Goal: Task Accomplishment & Management: Complete application form

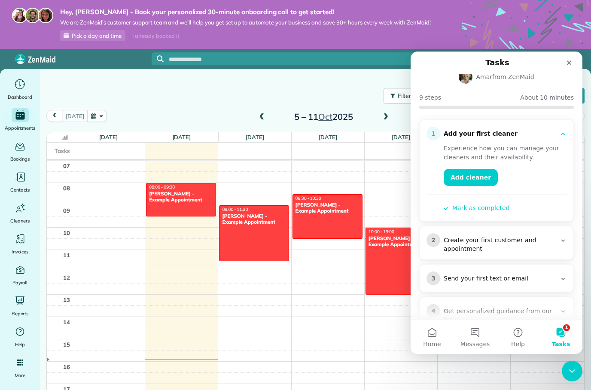
scroll to position [51, 0]
click at [483, 169] on link "Add cleaner" at bounding box center [471, 177] width 54 height 17
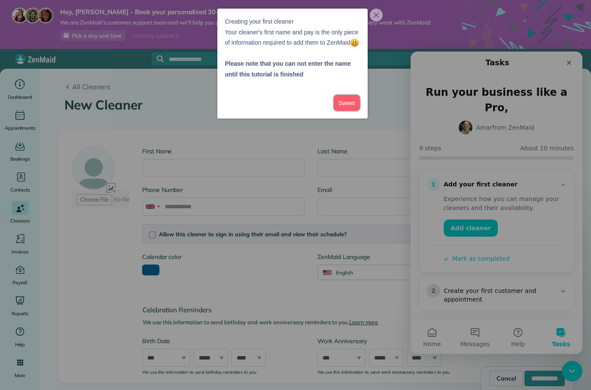
click at [343, 111] on button "Sweet" at bounding box center [347, 103] width 26 height 16
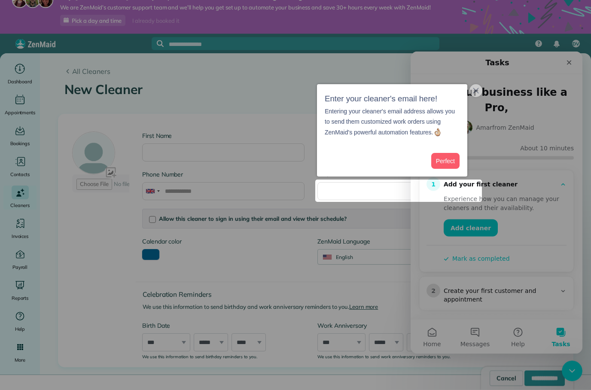
scroll to position [17, 0]
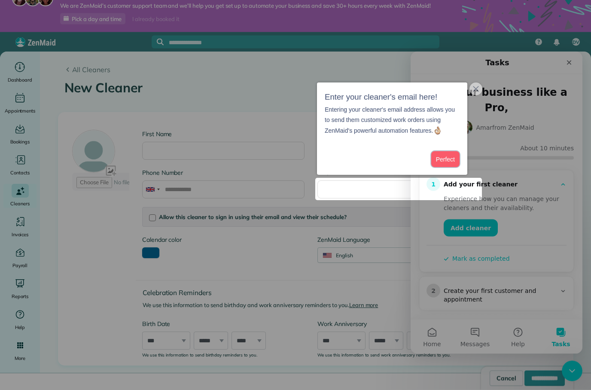
click at [450, 163] on button "Perfect" at bounding box center [446, 160] width 28 height 16
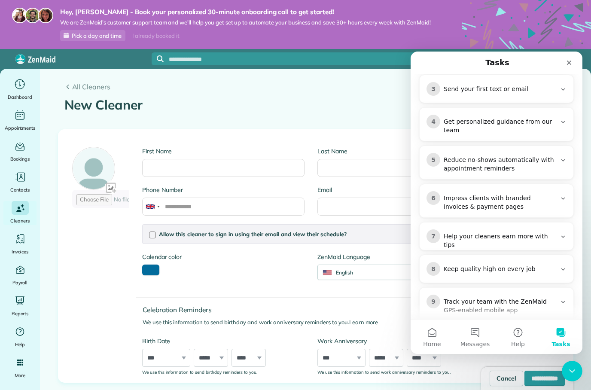
scroll to position [240, 0]
click at [571, 62] on icon "Close" at bounding box center [569, 63] width 5 height 5
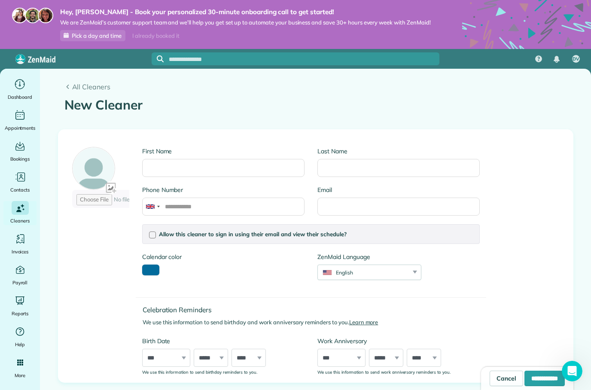
scroll to position [0, 0]
click at [72, 82] on span "All Cleaners" at bounding box center [319, 87] width 495 height 10
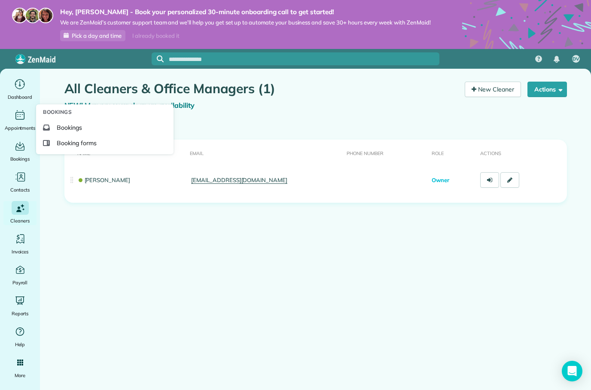
click at [59, 147] on span "Booking forms" at bounding box center [77, 143] width 40 height 9
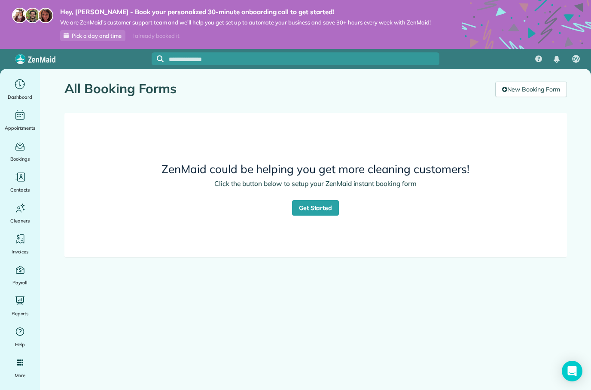
click at [334, 200] on link "Get Started" at bounding box center [315, 207] width 47 height 15
click at [544, 89] on link "New Booking Form" at bounding box center [531, 89] width 71 height 15
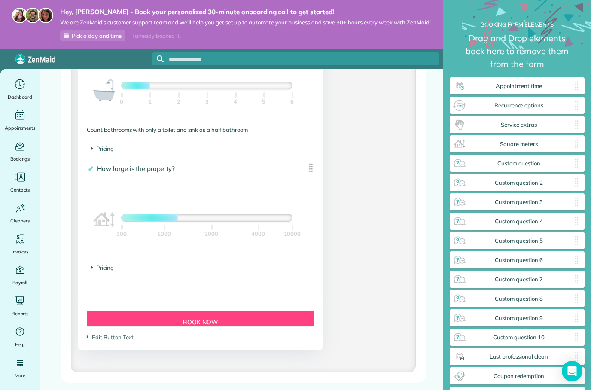
scroll to position [755, 0]
click at [316, 167] on img at bounding box center [311, 168] width 11 height 11
click at [310, 174] on img at bounding box center [311, 168] width 11 height 11
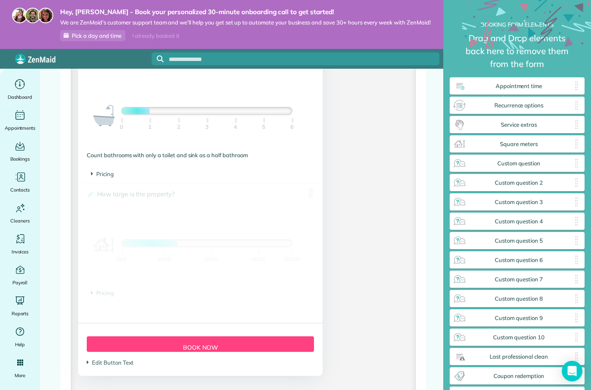
scroll to position [732, 0]
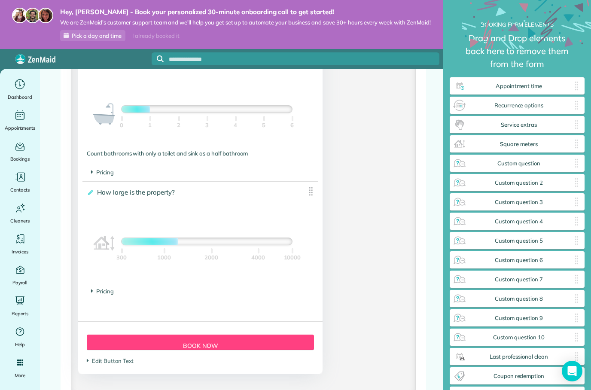
click at [93, 195] on icon at bounding box center [90, 193] width 6 height 6
click at [0, 0] on input "**********" at bounding box center [0, 0] width 0 height 0
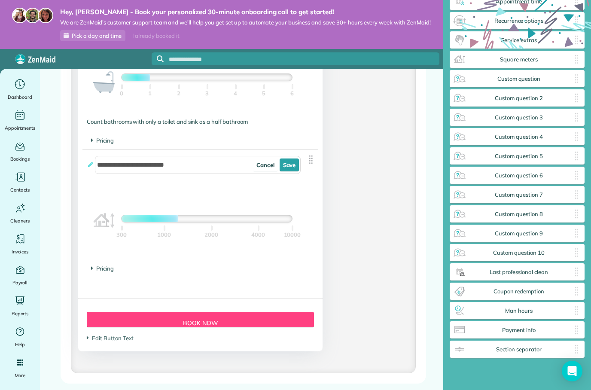
scroll to position [763, 0]
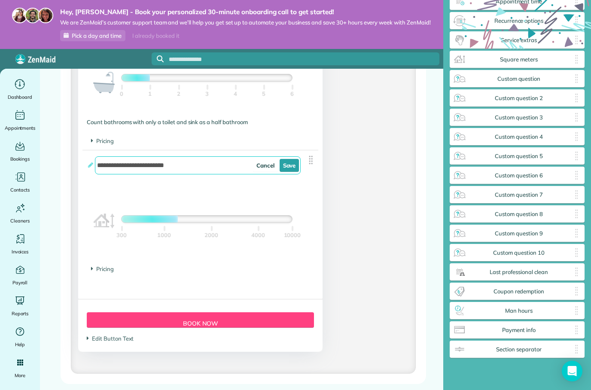
click at [109, 265] on section "Pricing The base price per 100 sqft is £" at bounding box center [200, 269] width 219 height 9
click at [96, 266] on span "Pricing" at bounding box center [102, 269] width 23 height 7
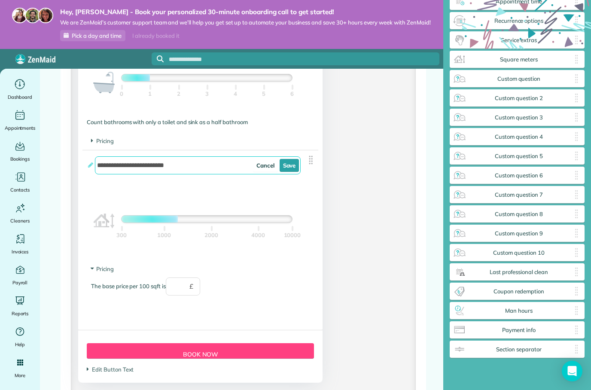
click at [105, 266] on span "Pricing" at bounding box center [102, 269] width 23 height 7
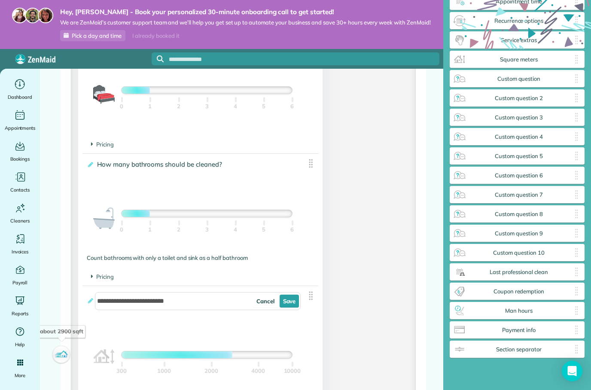
scroll to position [627, 0]
click at [249, 254] on div "Count bathrooms with only a toilet and sink as a half bathroom" at bounding box center [200, 258] width 227 height 9
click at [322, 137] on div "Name ✕ Required? Name First Name Last Name First Name / Last Name Last Name / F…" at bounding box center [200, 44] width 245 height 781
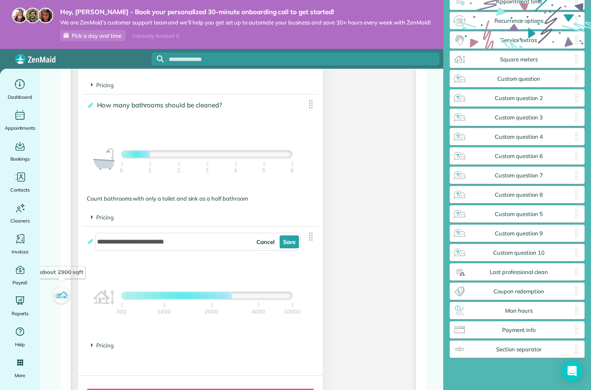
scroll to position [687, 0]
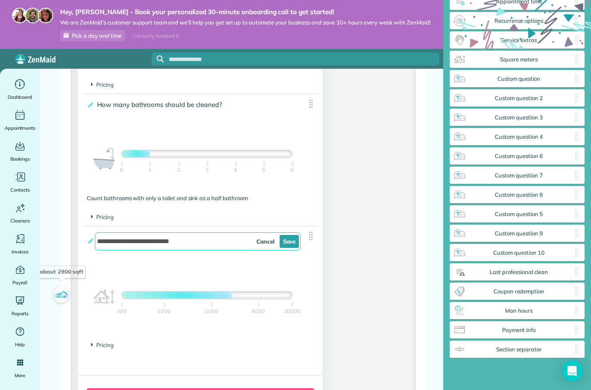
type input "**********"
click at [266, 241] on link "Cancel" at bounding box center [265, 241] width 25 height 13
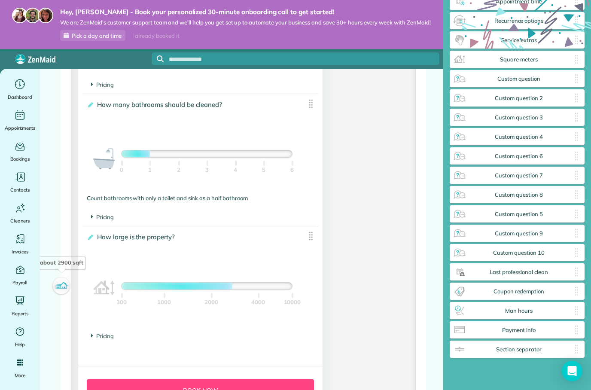
click at [316, 238] on img at bounding box center [311, 236] width 11 height 11
click at [314, 238] on img at bounding box center [311, 236] width 11 height 11
click at [310, 242] on img at bounding box center [311, 236] width 11 height 11
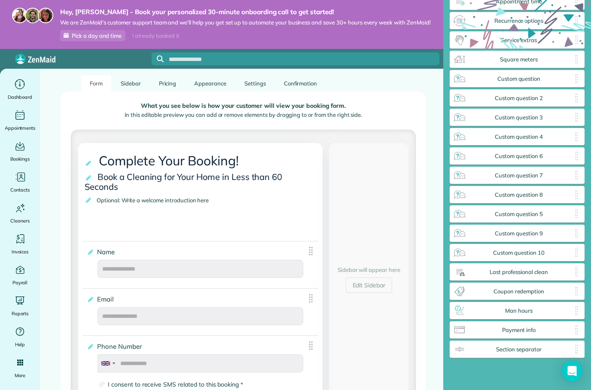
scroll to position [92, 0]
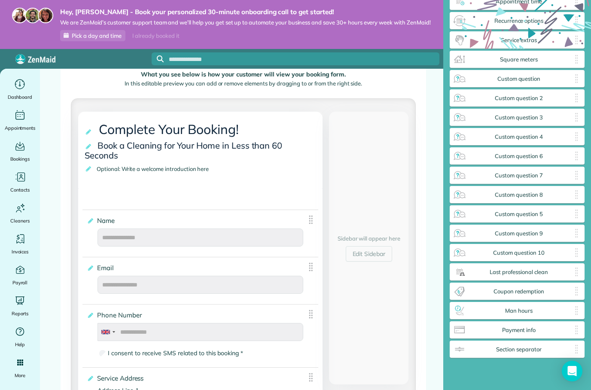
click at [380, 262] on link "Edit Sidebar" at bounding box center [369, 253] width 47 height 15
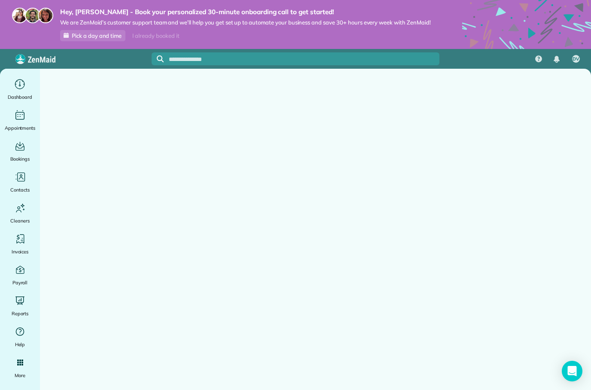
scroll to position [0, 0]
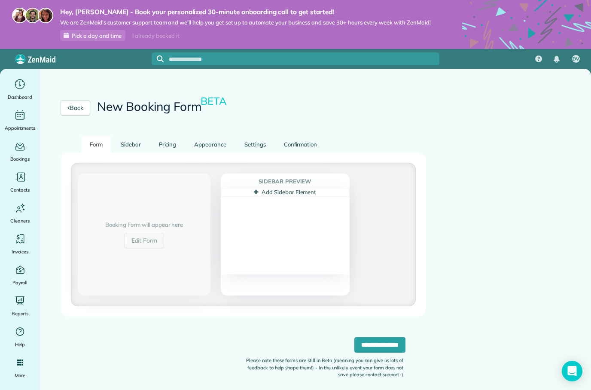
click at [157, 236] on link "Edit Form" at bounding box center [145, 240] width 40 height 15
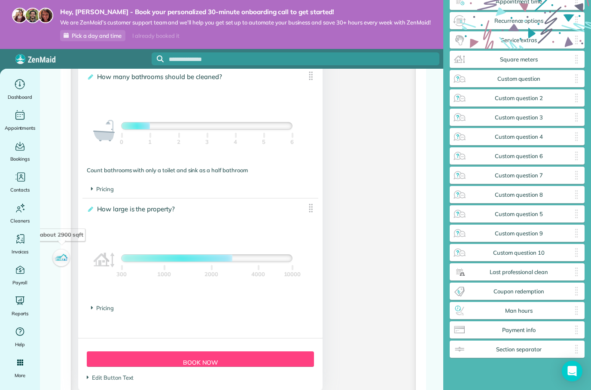
scroll to position [708, 0]
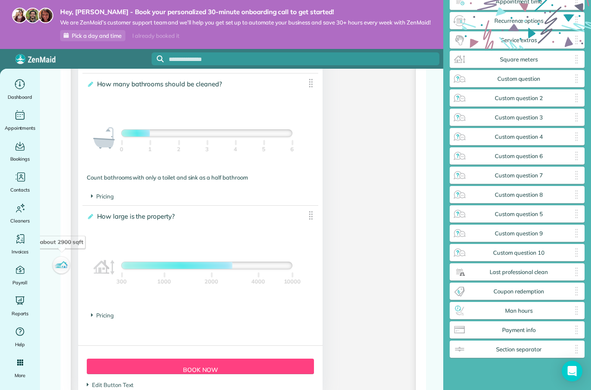
click at [115, 199] on section "Pricing The base price per bathroom is £" at bounding box center [200, 197] width 219 height 9
click at [106, 200] on span "Pricing" at bounding box center [102, 196] width 23 height 7
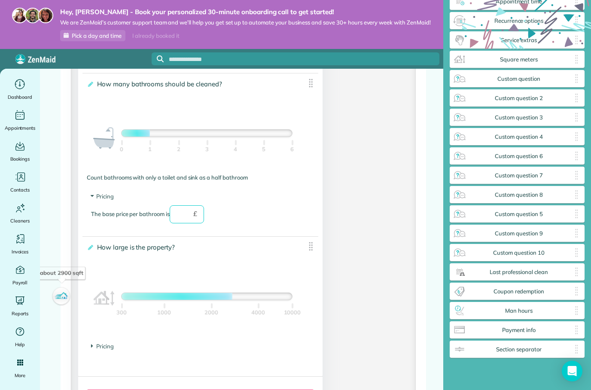
click at [191, 217] on input "text" at bounding box center [187, 214] width 34 height 18
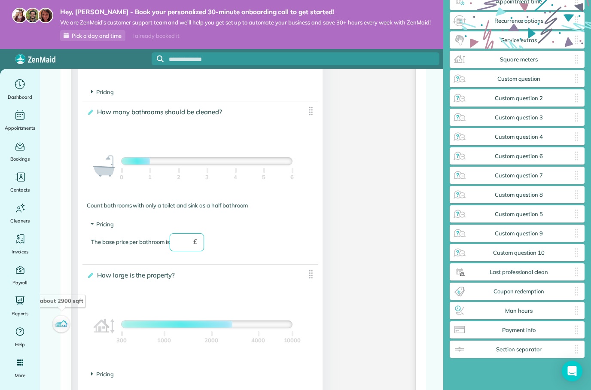
scroll to position [688, 0]
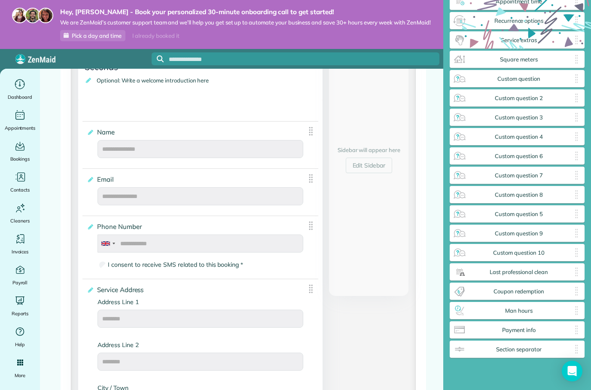
scroll to position [181, 0]
click at [92, 135] on link "Bookings" at bounding box center [105, 127] width 131 height 15
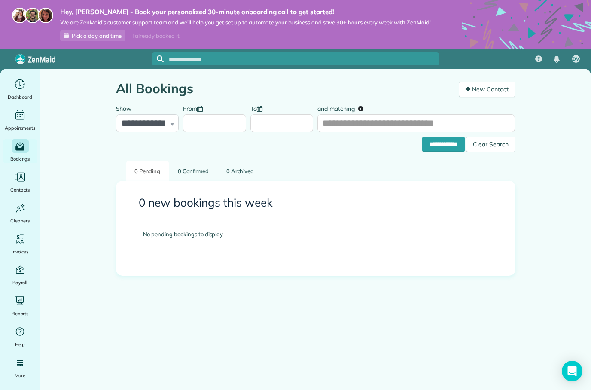
click at [540, 182] on main "**********" at bounding box center [316, 264] width 552 height 390
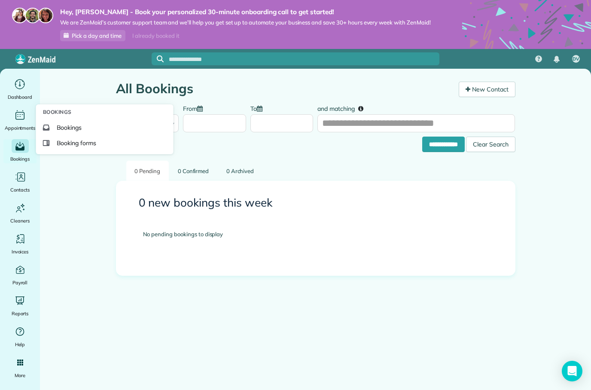
click at [62, 144] on span "Booking forms" at bounding box center [77, 143] width 40 height 9
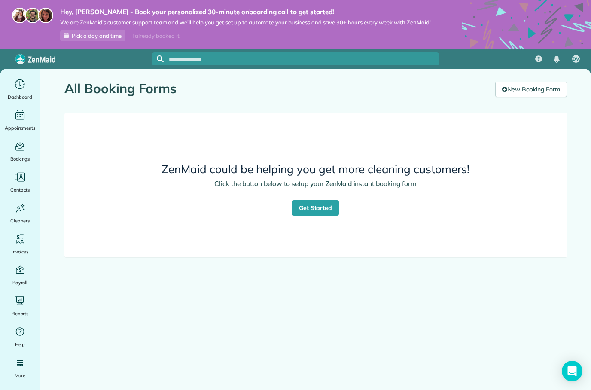
click at [302, 209] on link "Get Started" at bounding box center [315, 207] width 47 height 15
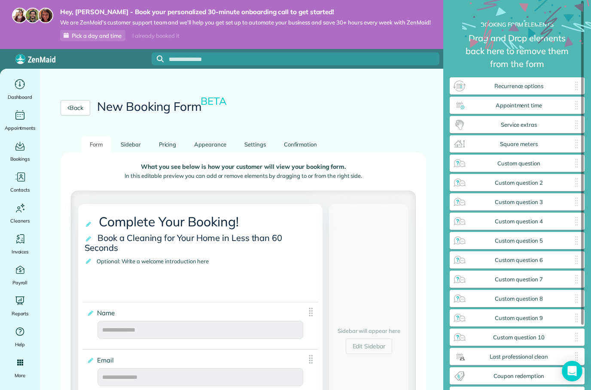
click at [547, 85] on span "Recurrence options" at bounding box center [519, 86] width 105 height 7
